Goal: Task Accomplishment & Management: Complete application form

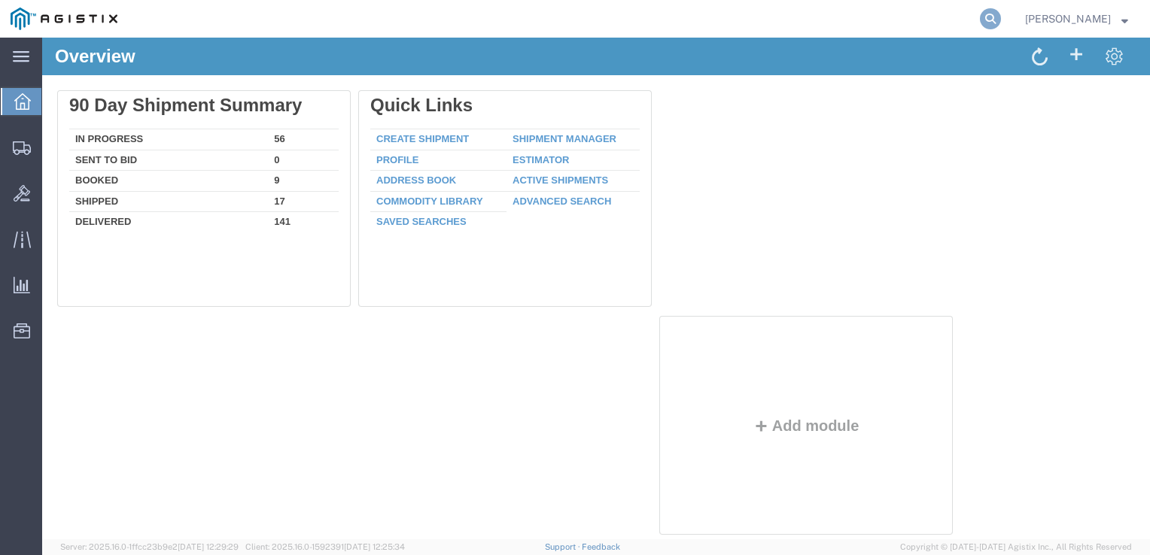
click at [981, 17] on icon at bounding box center [990, 18] width 21 height 21
type input "gdit-75042"
click at [988, 20] on icon at bounding box center [990, 18] width 21 height 21
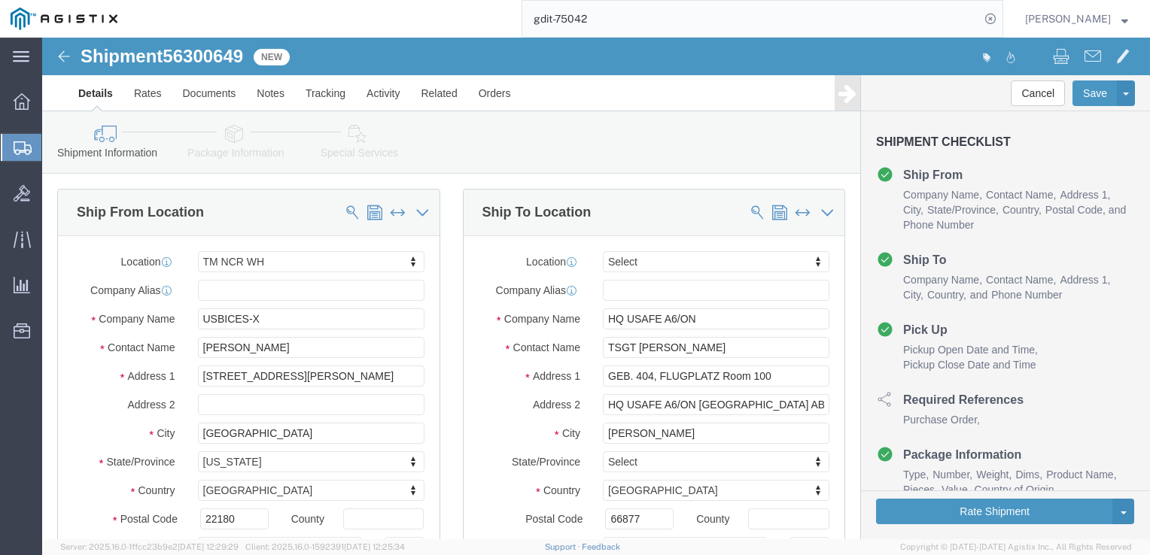
select select "69651"
select select
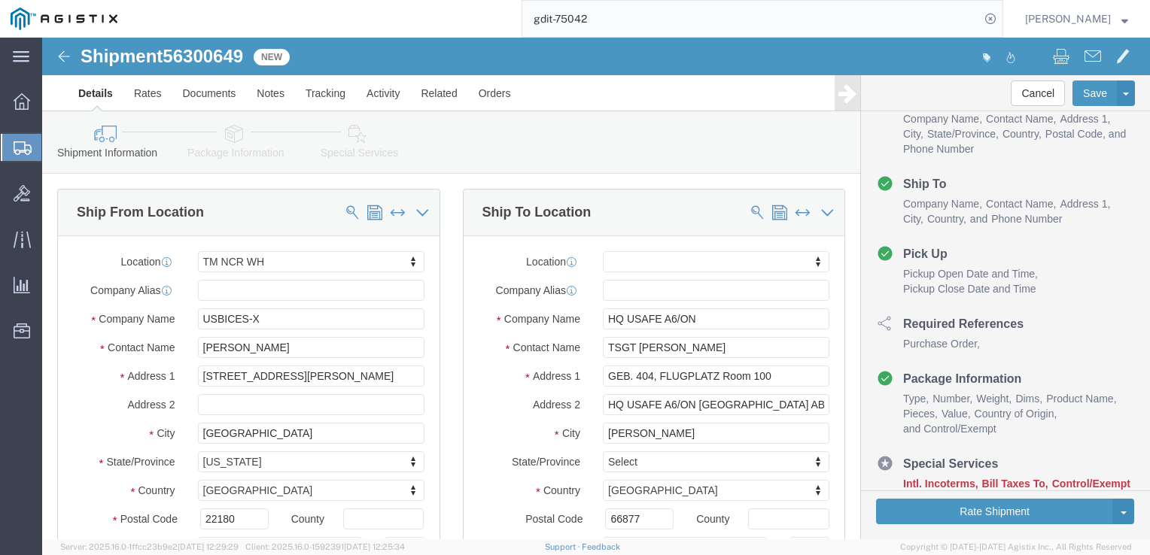
click icon
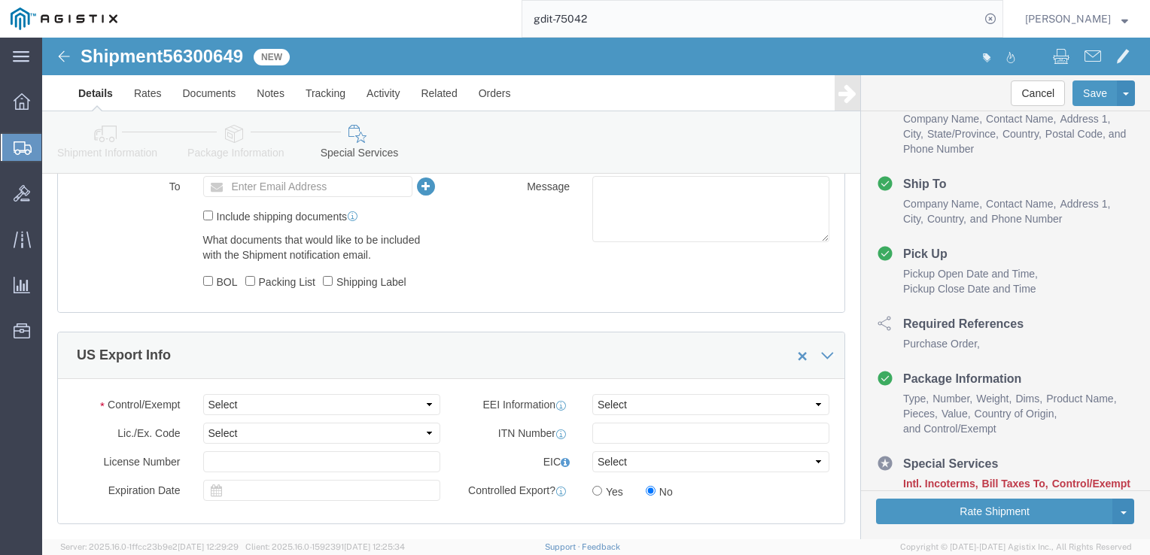
scroll to position [1129, 0]
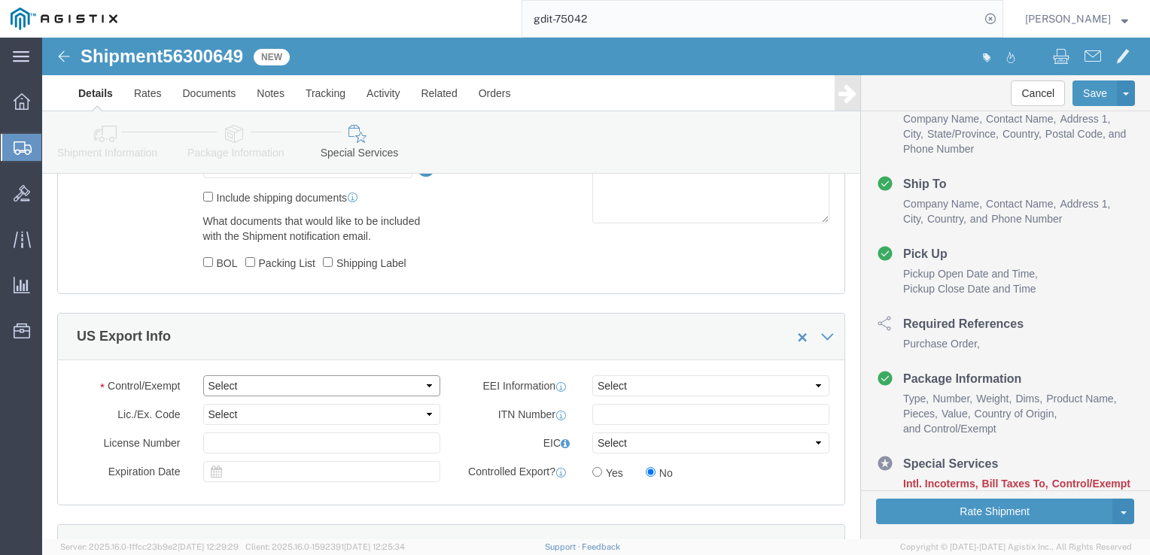
click select "Select ATF BIS DEA EPA FDA FTR ITAR OFAC Other (OPA)"
select select "BIS"
click select "Select ATF BIS DEA EPA FDA FTR ITAR OFAC Other (OPA)"
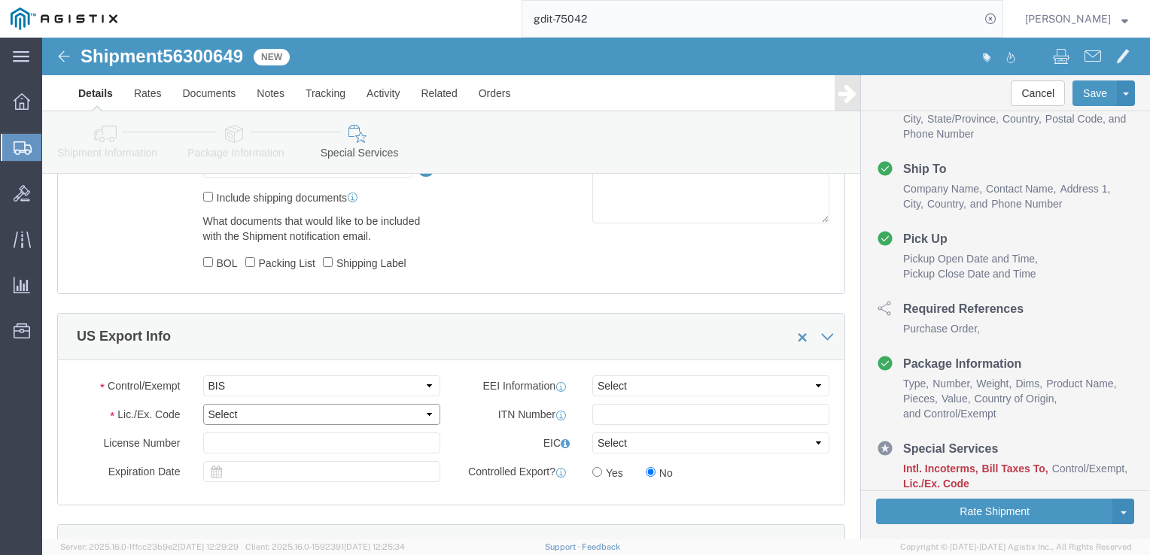
click select "Select AGR-Agricultural APP-Computers APR-Additional Permissive Exports AVS-Air…"
select select "NLR"
click select "Select AGR-Agricultural APP-Computers APR-Additional Permissive Exports AVS-Air…"
click select "Select AES-Direct EEI Carrier File EEI EEI Exempt"
select select "CFIL"
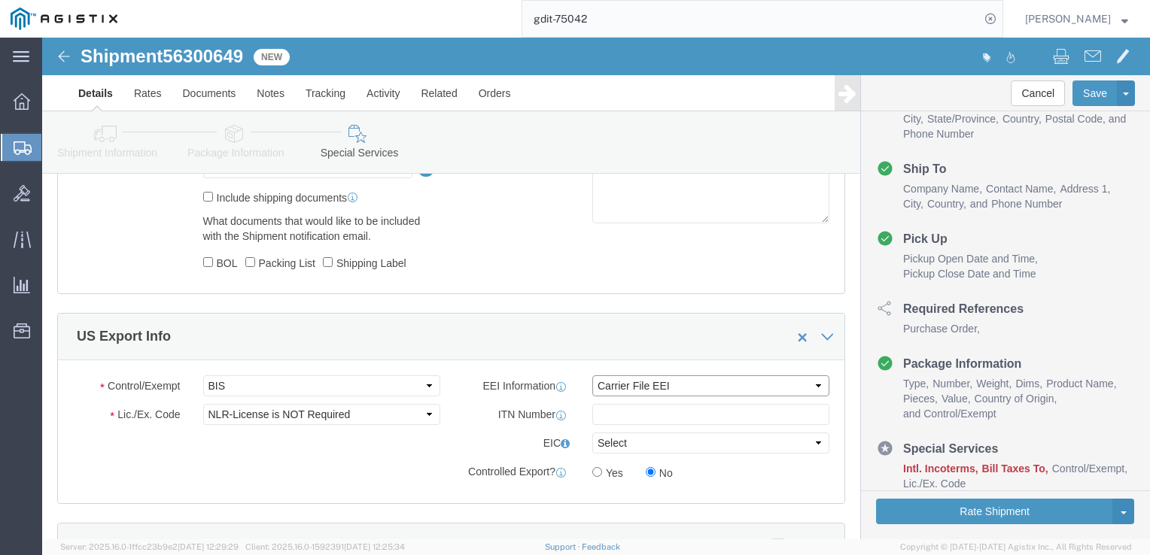
click select "Select AES-Direct EEI Carrier File EEI EEI Exempt"
click input "text"
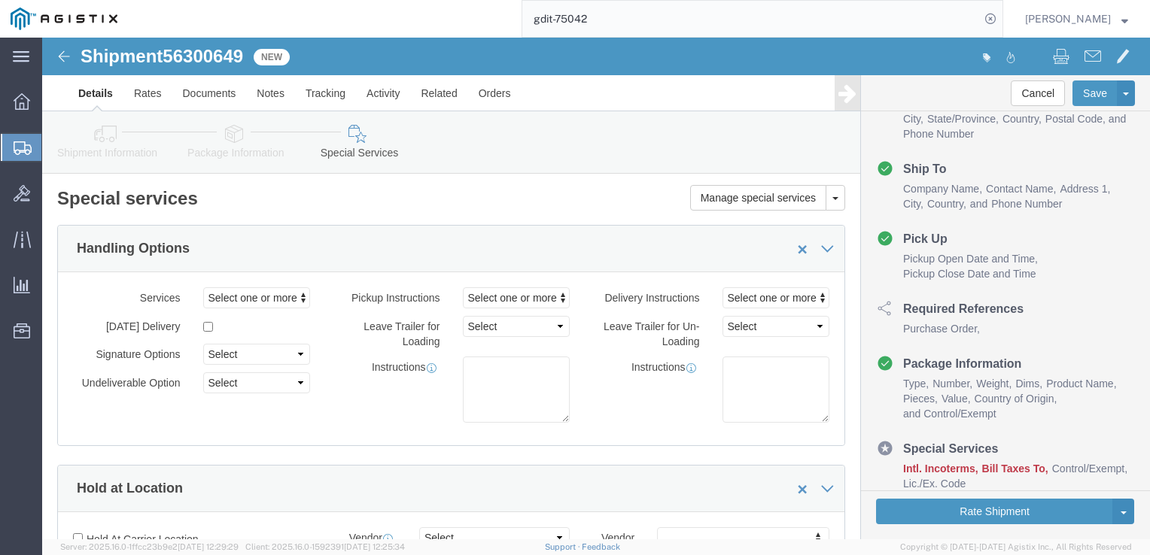
scroll to position [602, 0]
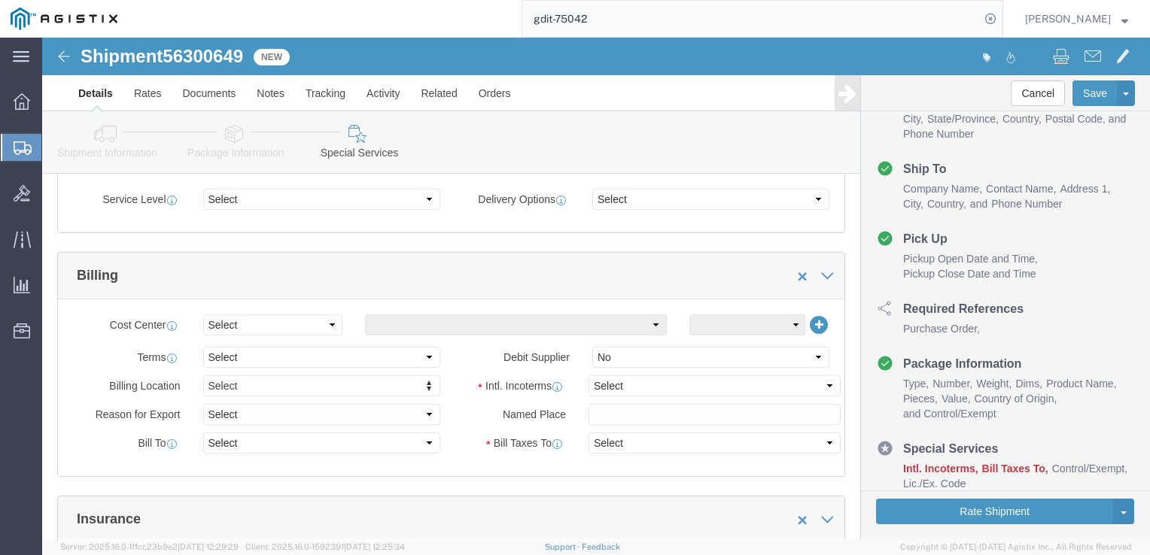
type input "x20240813003039"
click select "Select Carriage Insurance Paid Carriage Paid To Cost and Freight Cost Insurance…"
select select "DDP"
click select "Select Carriage Insurance Paid Carriage Paid To Cost and Freight Cost Insurance…"
select select "SHIP"
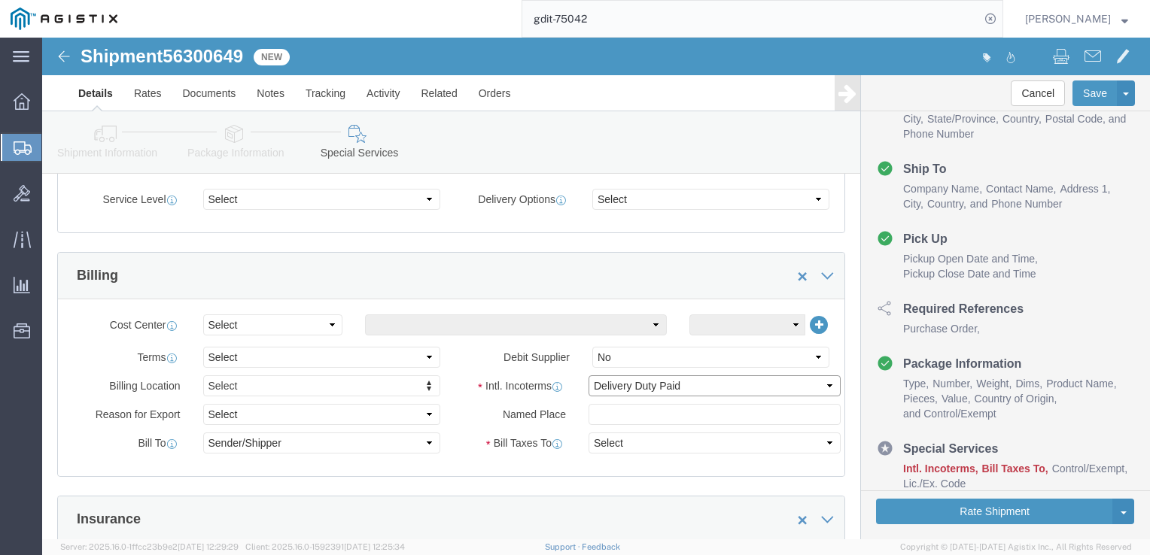
select select "SHIP"
click button "Rate Shipment"
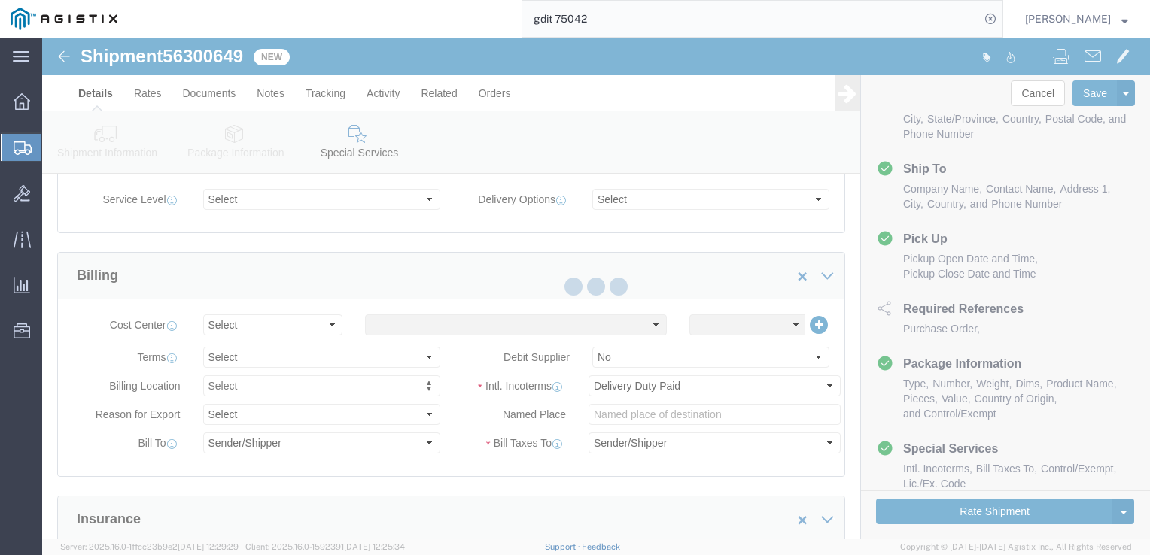
select select "69651"
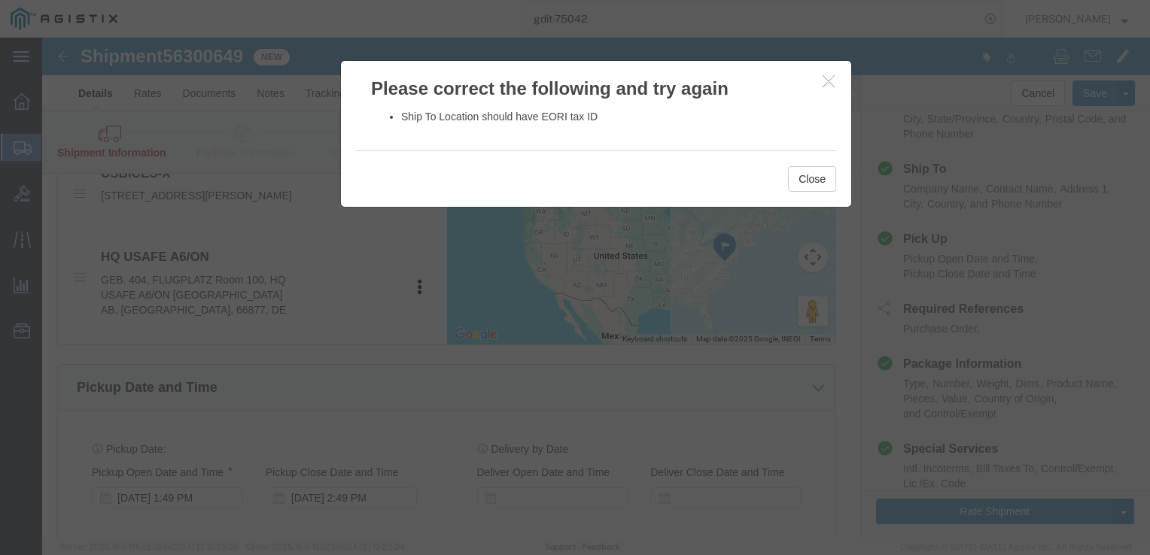
click button "button"
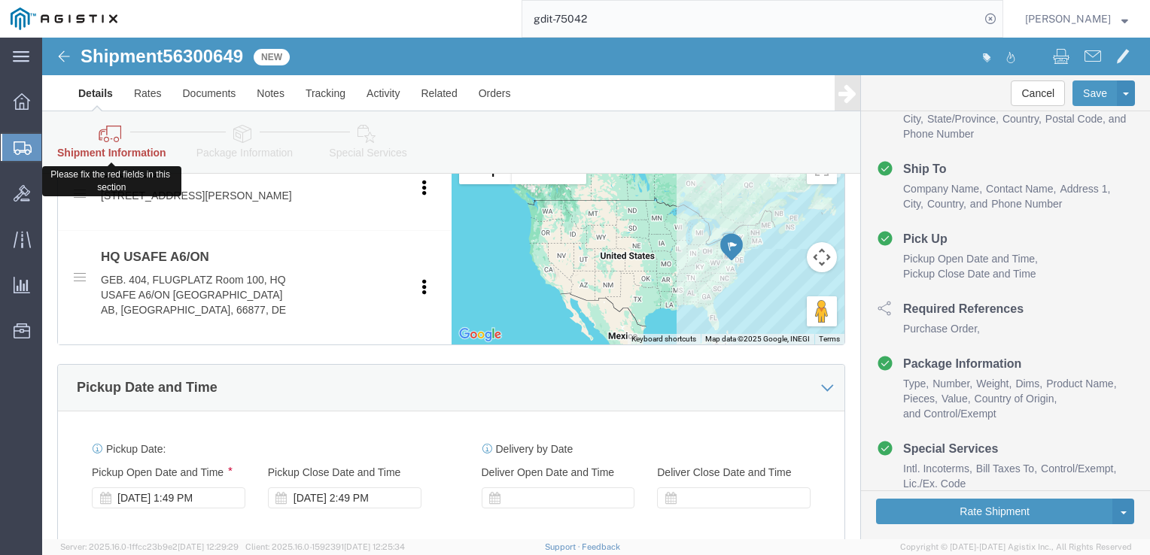
click icon
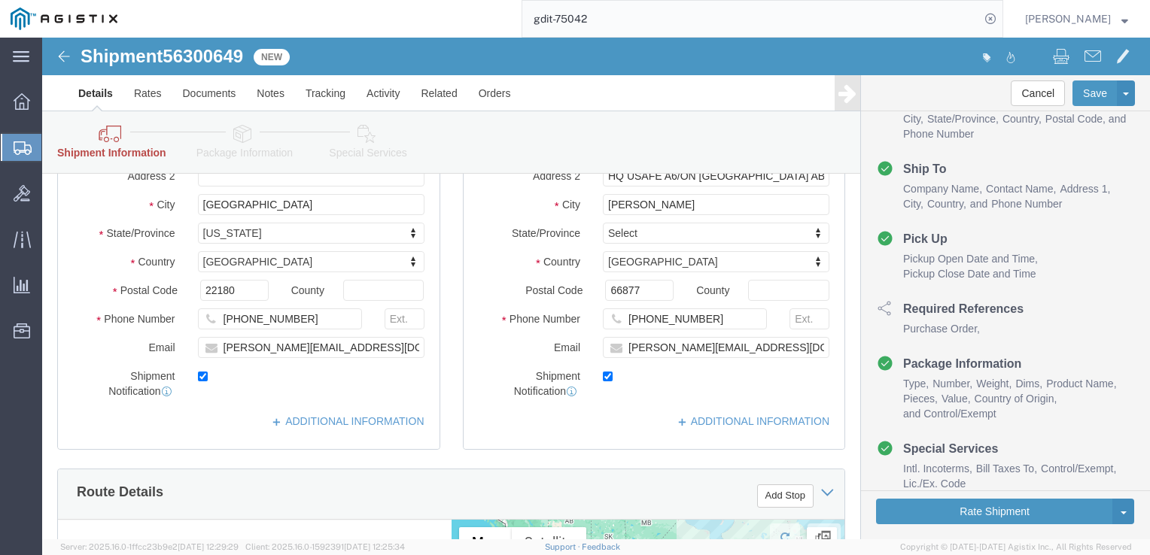
scroll to position [226, 0]
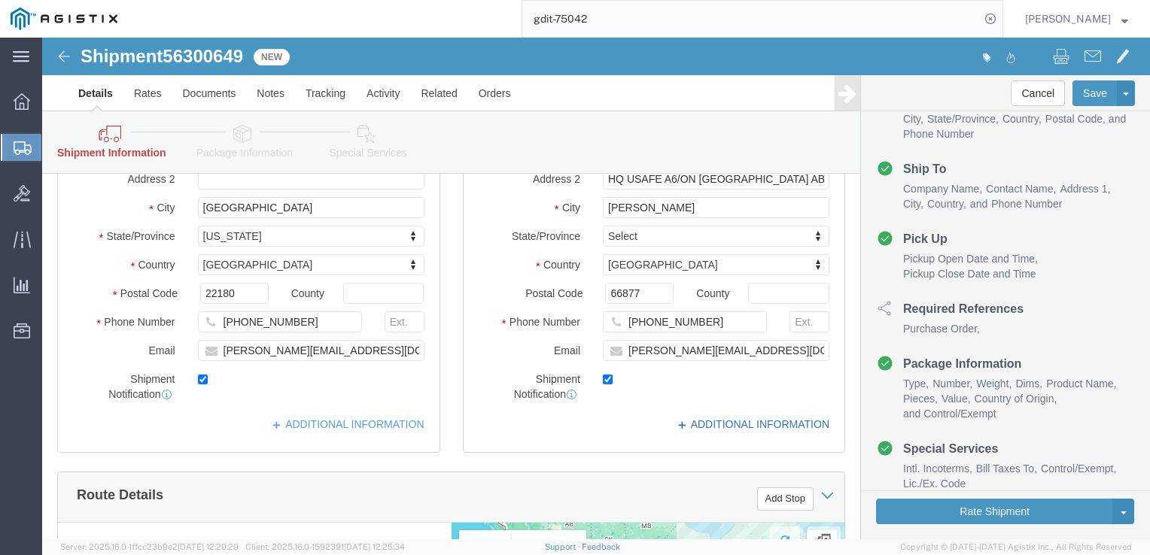
click link "ADDITIONAL INFORMATION"
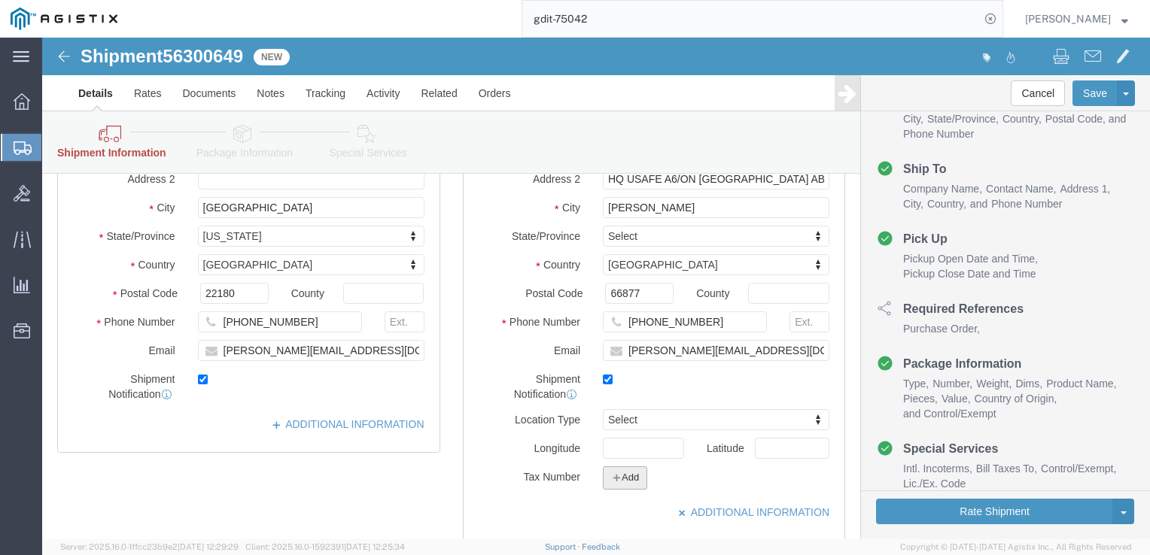
click icon "button"
click select "Select EIN EORI TIN VAT Other"
select select "EORI"
click select "Select EIN EORI TIN VAT Other"
click input "text"
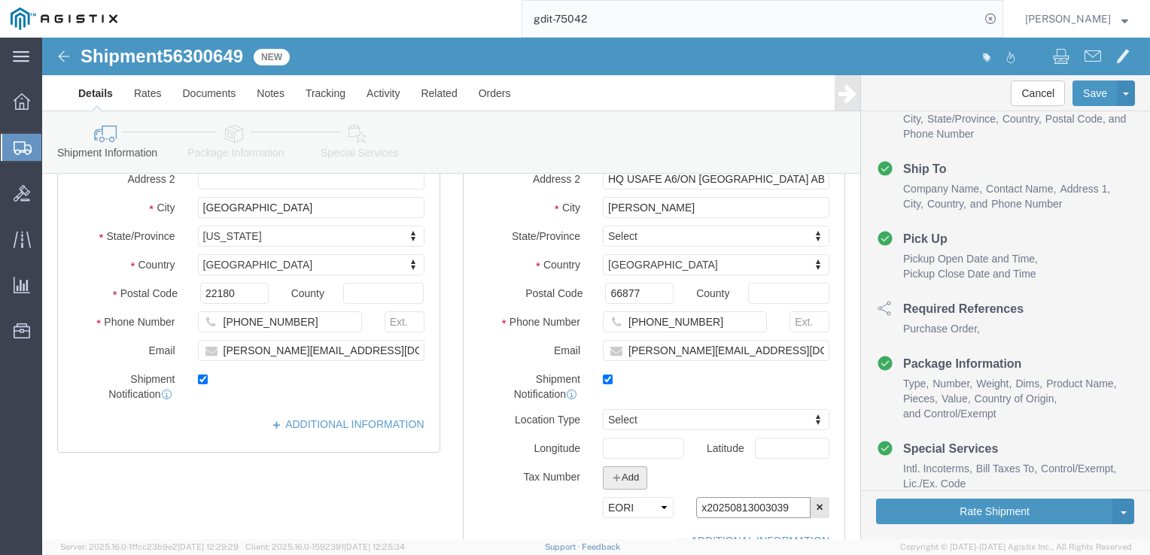
type input "x20250813003039"
click button "Add"
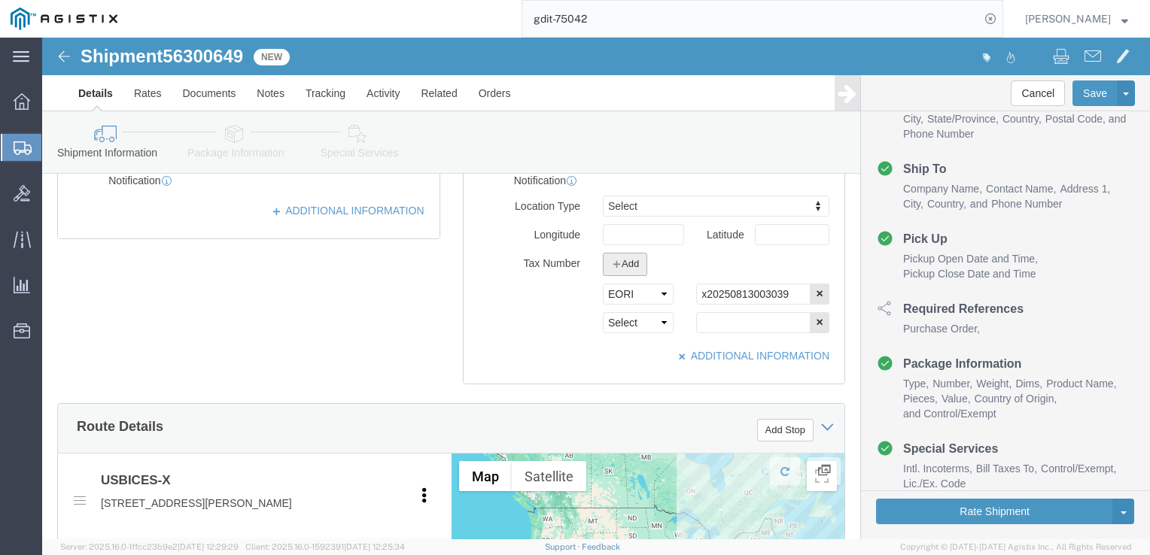
scroll to position [452, 0]
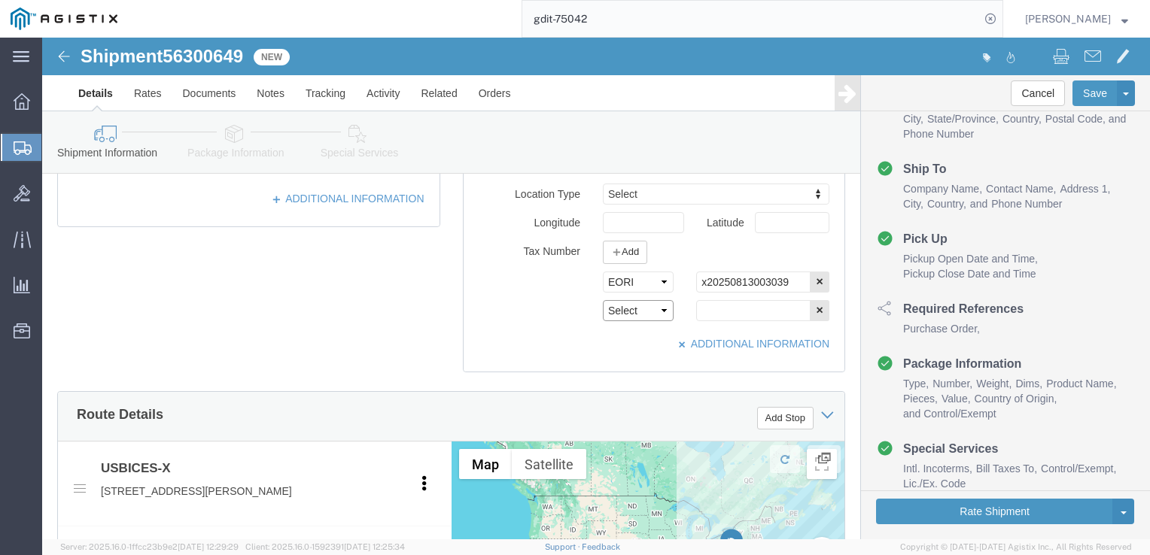
click select "Select EIN EORI TIN VAT Other"
select select "Other"
click select "Select EIN EORI TIN VAT Other"
click input "text"
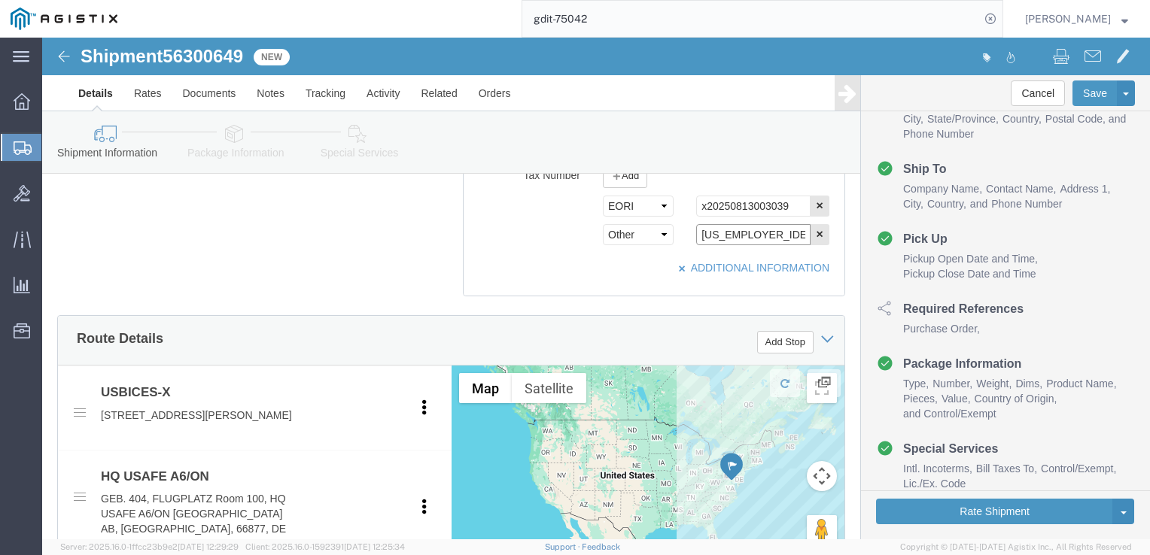
scroll to position [527, 0]
type input "54-1194311"
click button "Rate Shipment"
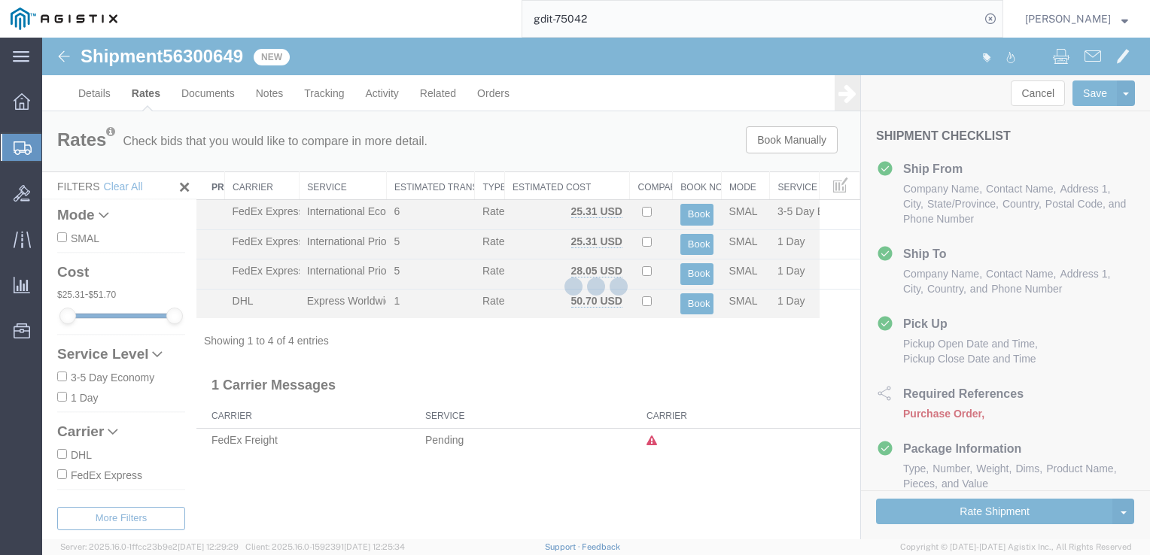
scroll to position [8, 0]
click at [741, 246] on div at bounding box center [596, 289] width 1108 height 502
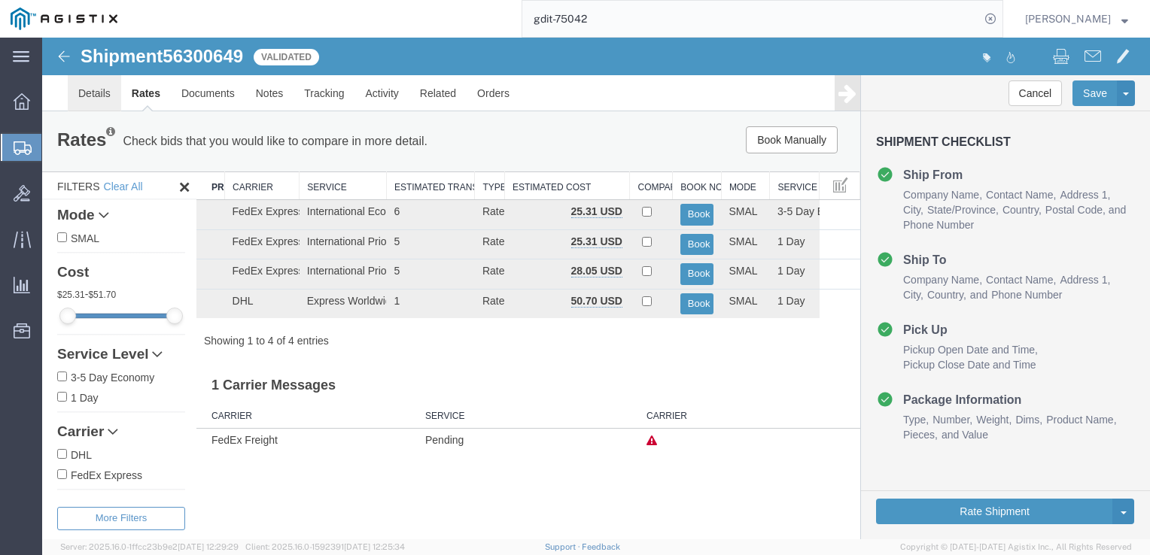
click at [96, 92] on link "Details" at bounding box center [94, 93] width 53 height 36
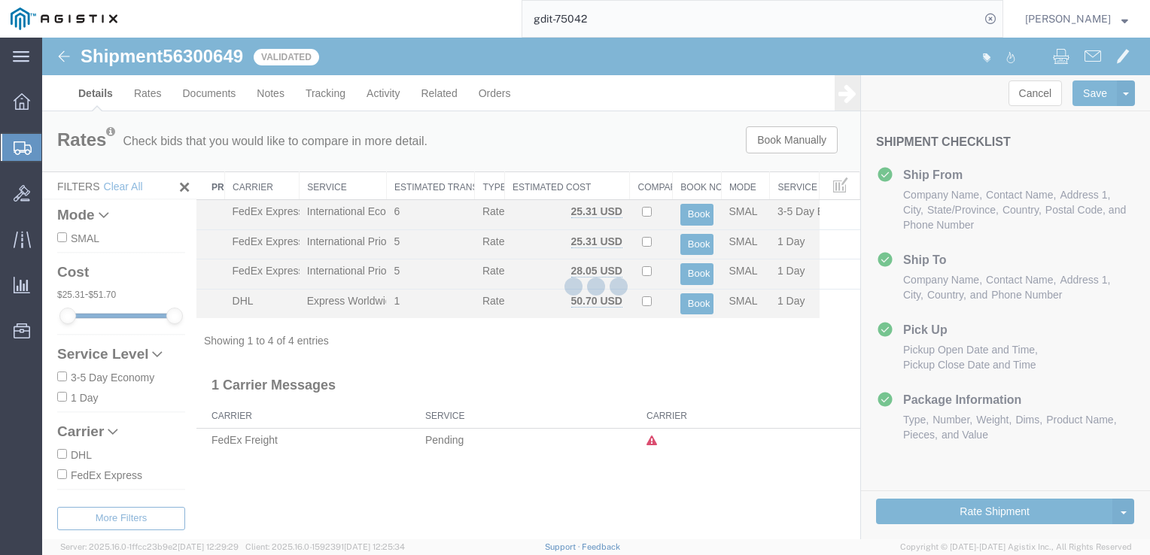
select select "69651"
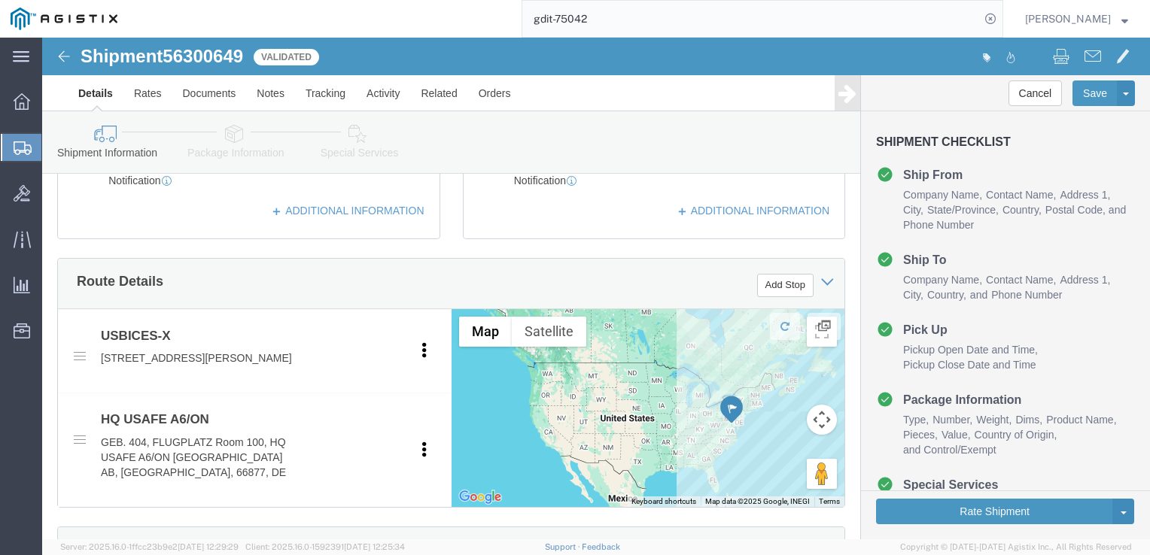
scroll to position [151, 0]
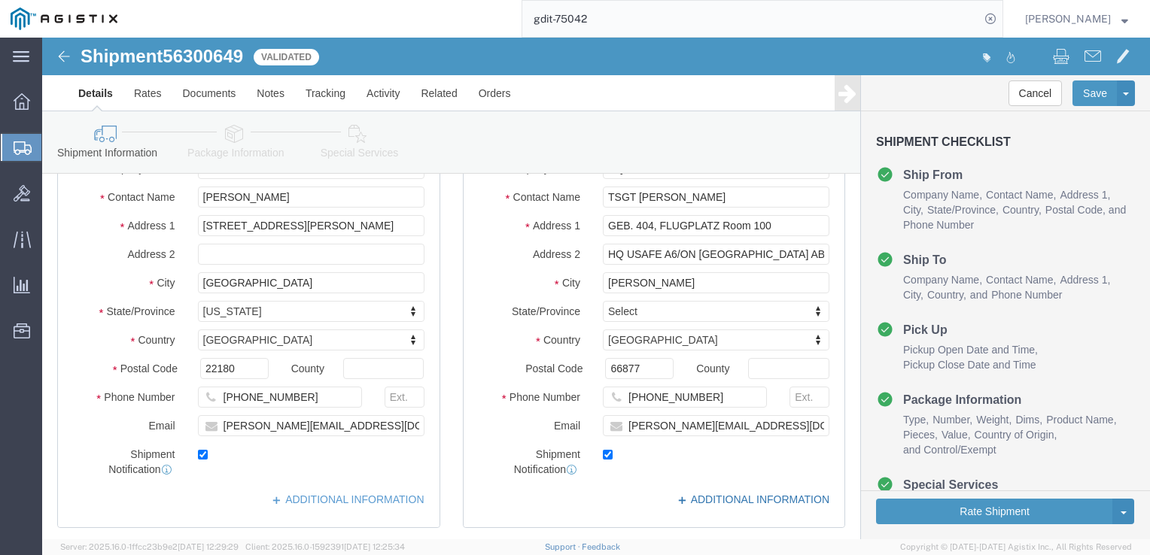
click link "ADDITIONAL INFORMATION"
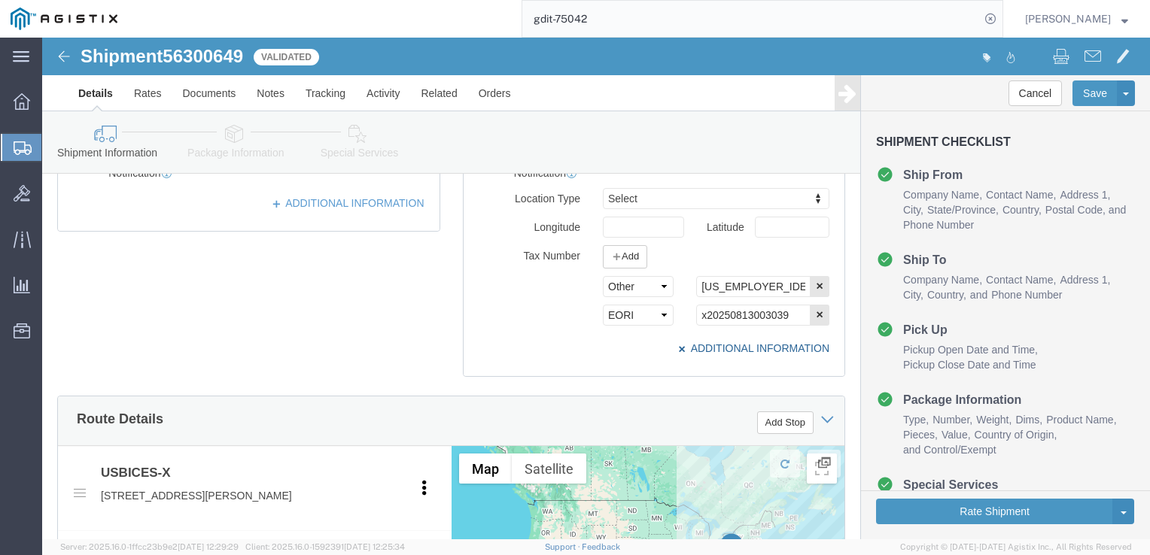
scroll to position [452, 0]
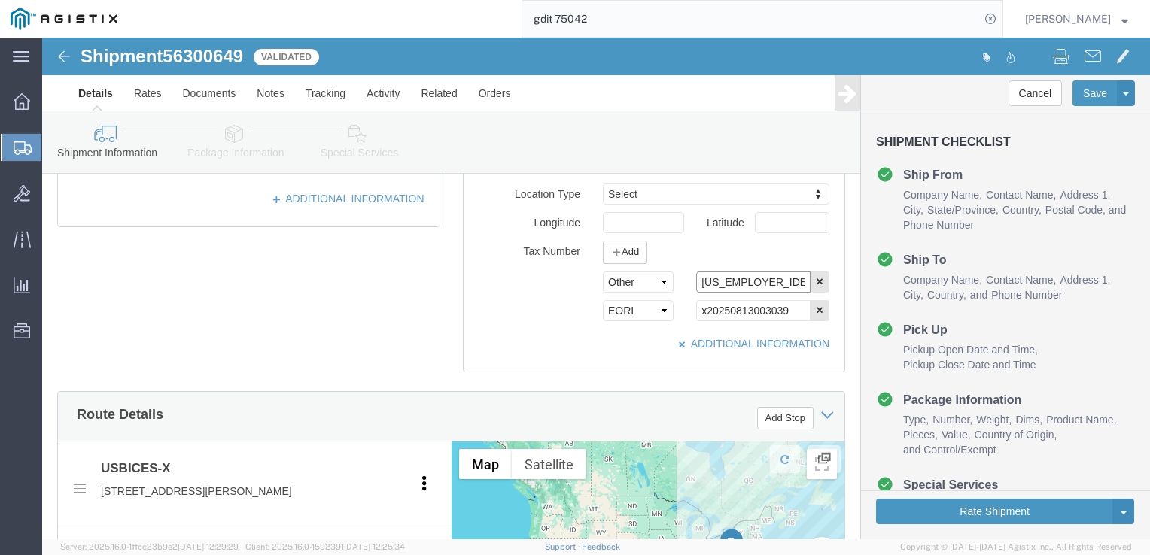
click input "54-1194311"
type input "54-1194322"
click button "Rate Shipment"
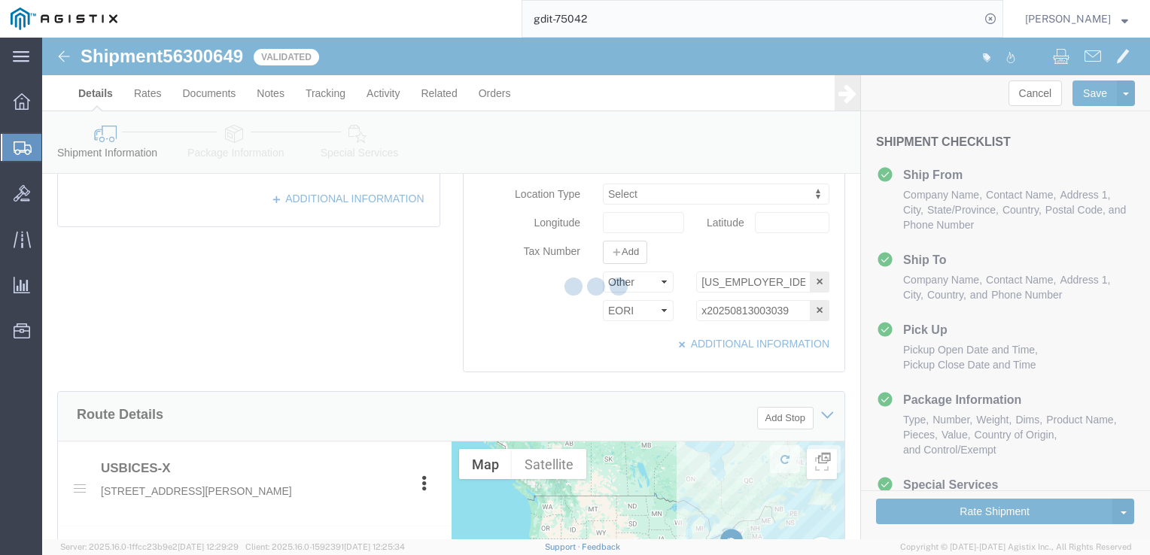
scroll to position [0, 0]
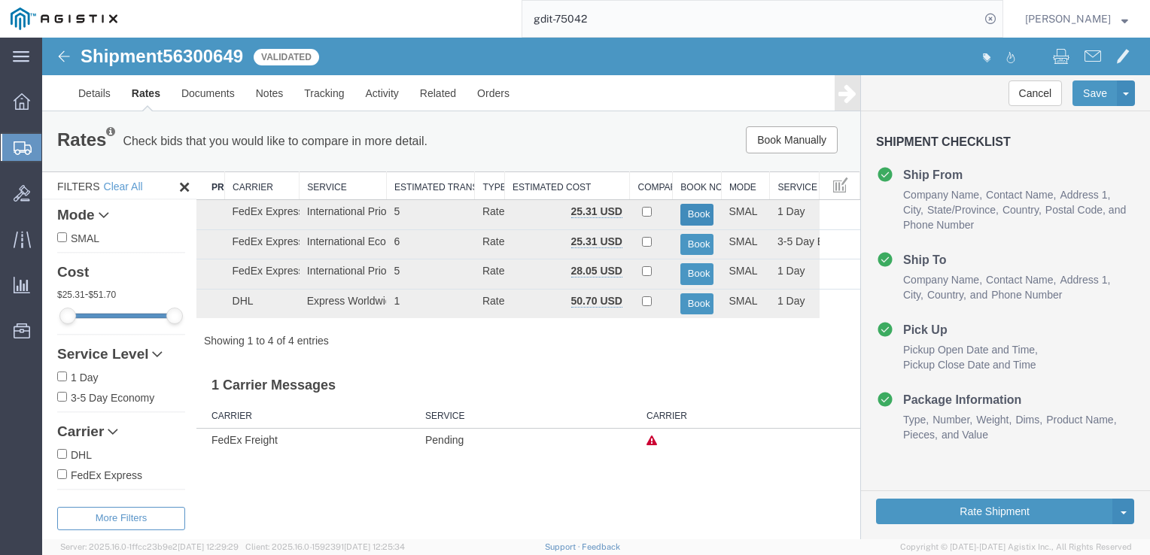
click at [707, 217] on button "Book" at bounding box center [697, 215] width 34 height 22
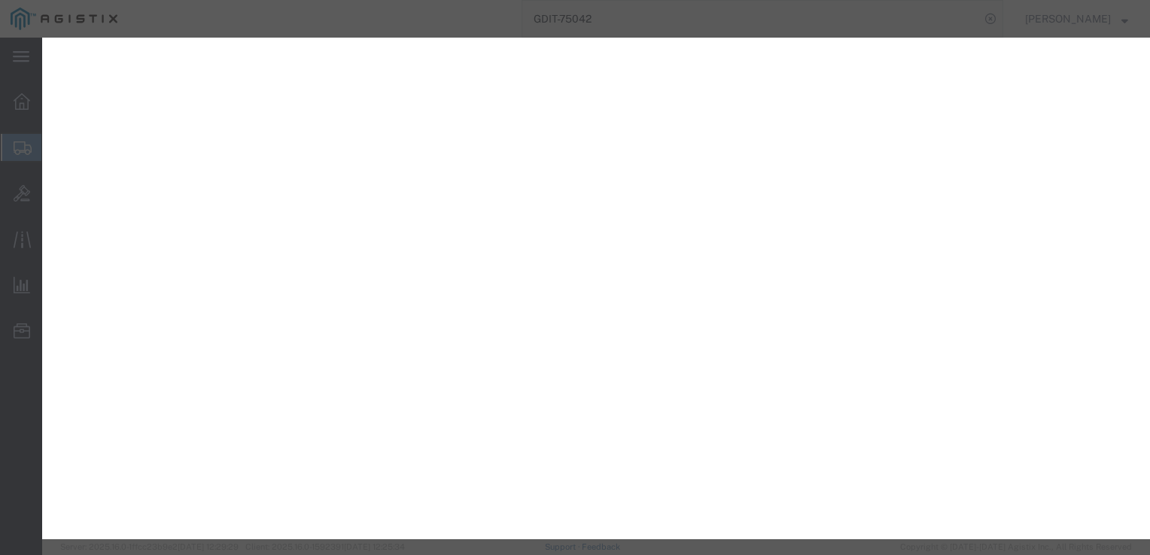
select select "CBOX"
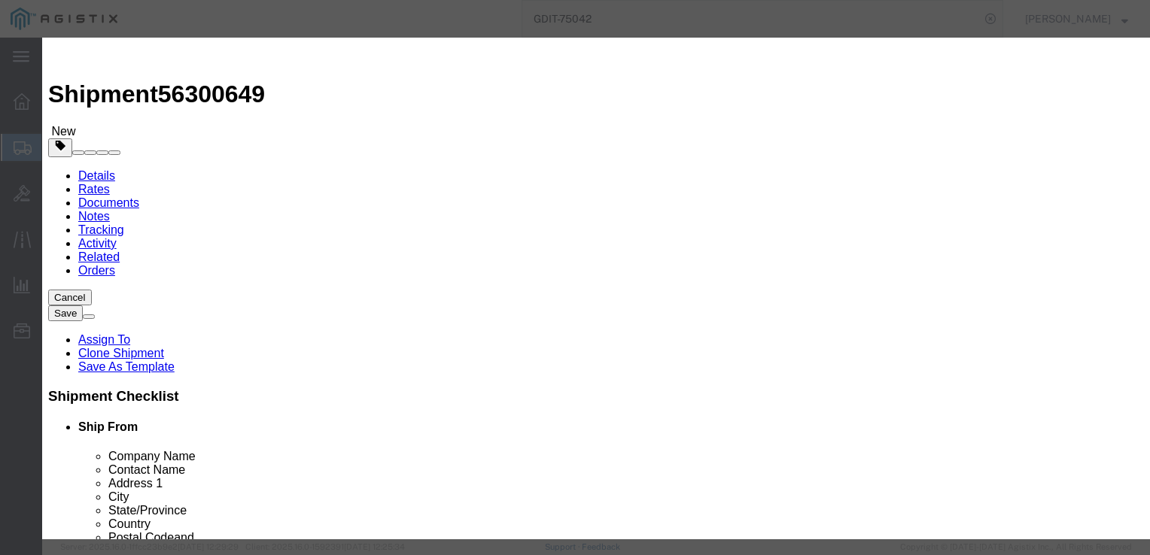
click button "button"
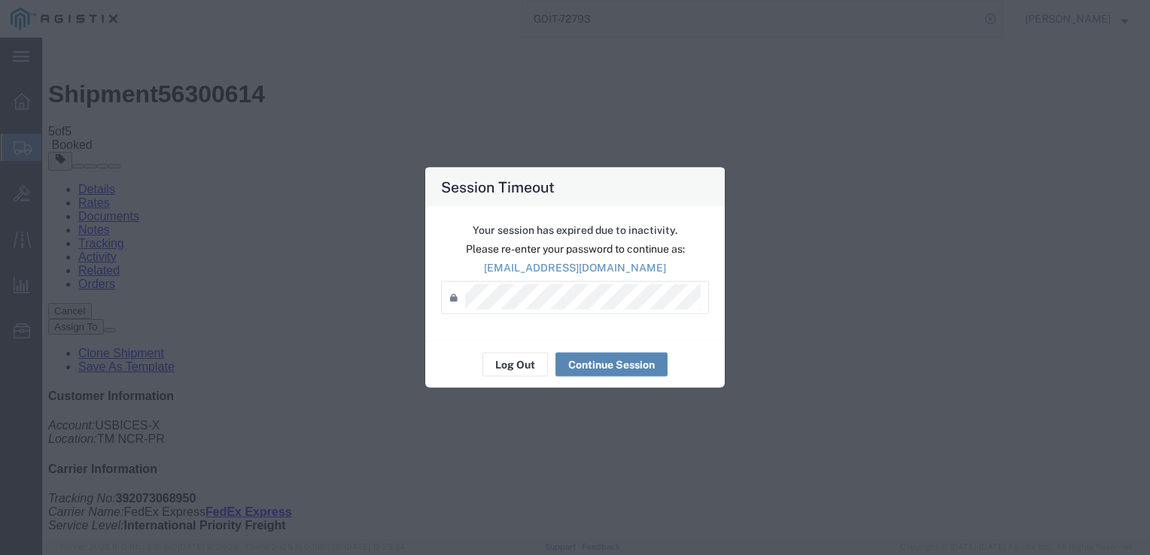
click at [585, 367] on button "Continue Session" at bounding box center [611, 365] width 112 height 24
click at [596, 362] on button "Continue Session" at bounding box center [611, 365] width 112 height 24
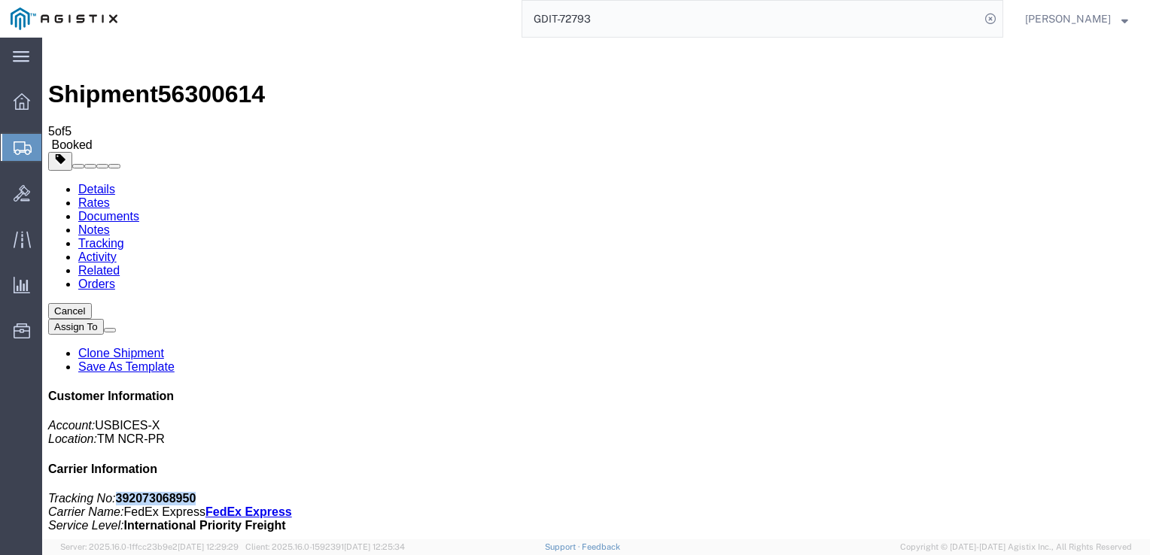
drag, startPoint x: 938, startPoint y: 228, endPoint x: 1009, endPoint y: 232, distance: 70.8
click at [1009, 492] on p "Tracking No: 392073068950 Carrier Name: FedEx Express FedEx Express Service Lev…" at bounding box center [596, 512] width 1096 height 41
drag, startPoint x: 1002, startPoint y: 232, endPoint x: 958, endPoint y: 233, distance: 43.7
copy b "392073068950"
